Goal: Information Seeking & Learning: Learn about a topic

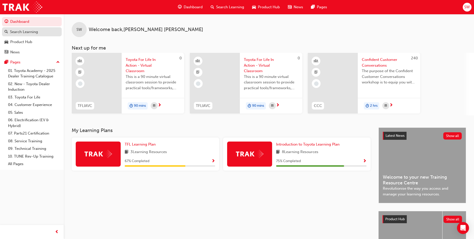
click at [35, 32] on div "Search Learning" at bounding box center [24, 32] width 28 height 6
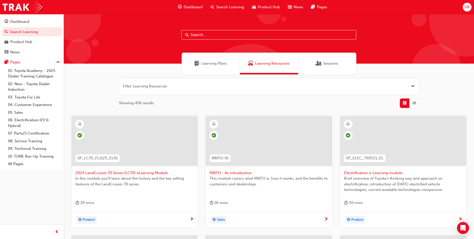
click at [157, 86] on button "button" at bounding box center [269, 86] width 300 height 16
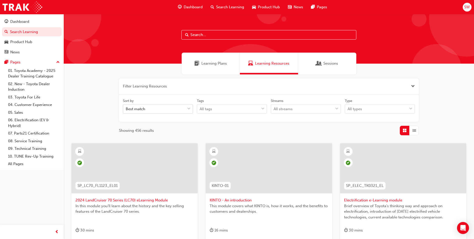
click at [152, 110] on div "Best match" at bounding box center [154, 109] width 62 height 9
click at [126, 110] on input "Sort by Best match" at bounding box center [126, 109] width 1 height 4
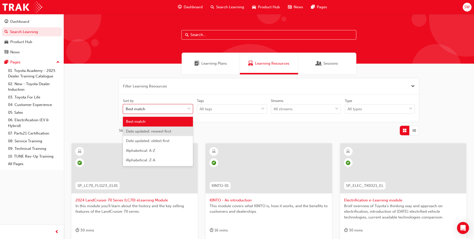
click at [152, 131] on span "Date updated: newest first" at bounding box center [148, 131] width 45 height 5
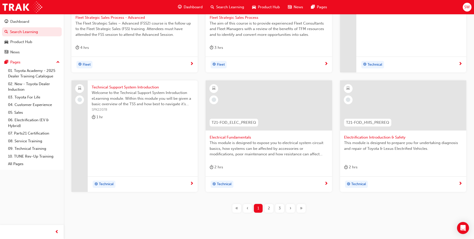
scroll to position [197, 0]
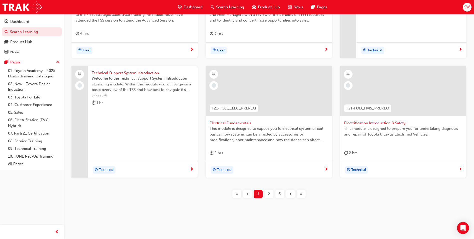
click at [269, 191] on span "2" at bounding box center [269, 194] width 2 height 6
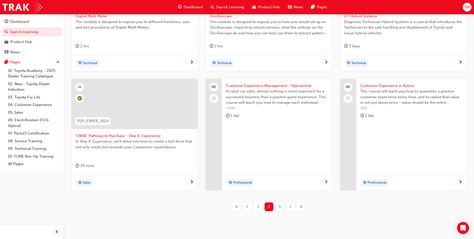
scroll to position [197, 0]
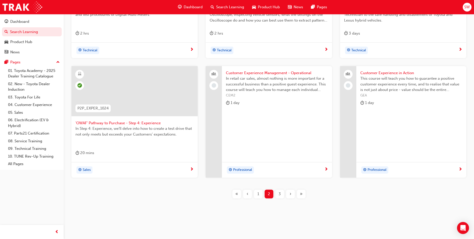
click at [280, 194] on span "3" at bounding box center [280, 194] width 2 height 6
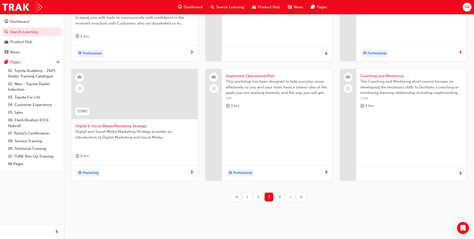
scroll to position [197, 0]
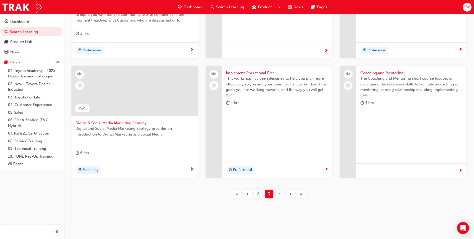
click at [280, 194] on span "4" at bounding box center [280, 194] width 2 height 6
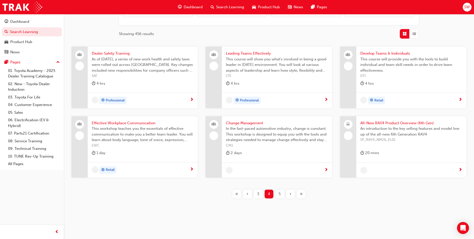
scroll to position [97, 0]
click at [386, 123] on span "All-New RAV4 Product Overview (6th Gen)" at bounding box center [412, 123] width 102 height 6
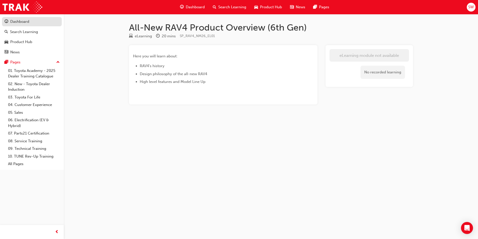
click at [15, 20] on div "Dashboard" at bounding box center [19, 22] width 19 height 6
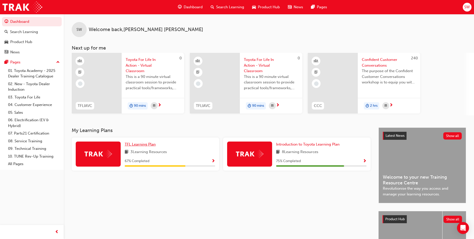
click at [142, 143] on span "TFL Learning Plan" at bounding box center [140, 144] width 31 height 5
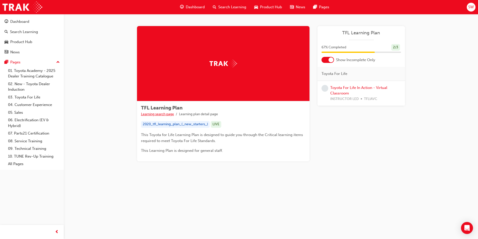
click at [165, 113] on link "Learning search page" at bounding box center [157, 114] width 33 height 4
